Goal: Transaction & Acquisition: Purchase product/service

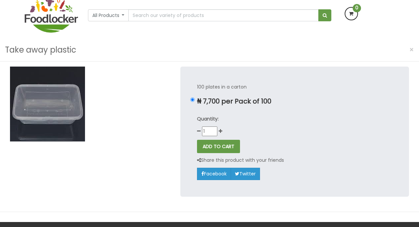
scroll to position [50, 0]
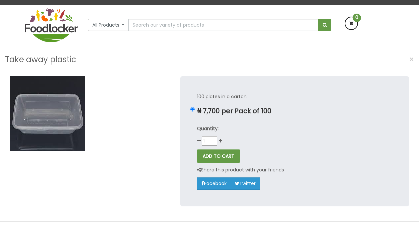
click at [232, 156] on button "ADD TO CART" at bounding box center [218, 156] width 43 height 13
click at [309, 132] on p "Quantity:" at bounding box center [294, 129] width 195 height 8
click at [235, 155] on button "ADD TO CART" at bounding box center [218, 156] width 43 height 13
click at [356, 27] on icon at bounding box center [351, 23] width 12 height 12
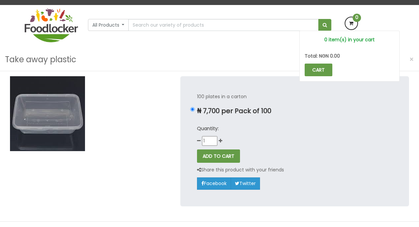
click at [352, 24] on icon at bounding box center [351, 23] width 12 height 12
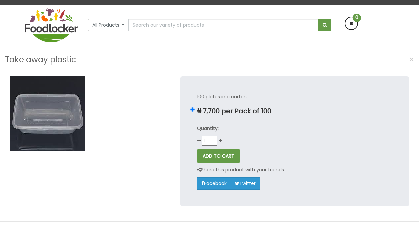
click at [354, 22] on icon at bounding box center [351, 23] width 12 height 12
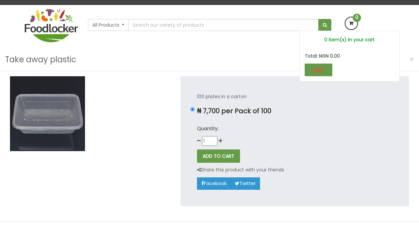
click at [320, 71] on link "CART" at bounding box center [318, 70] width 28 height 13
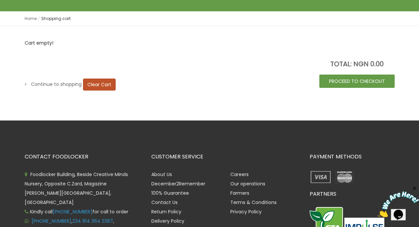
scroll to position [97, 0]
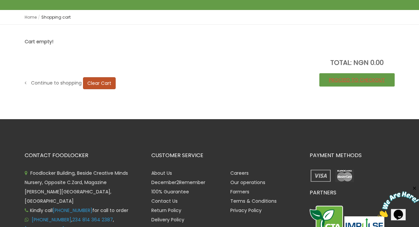
click at [345, 80] on link "PROCEED TO CHECKOUT" at bounding box center [356, 79] width 75 height 13
